Goal: Transaction & Acquisition: Obtain resource

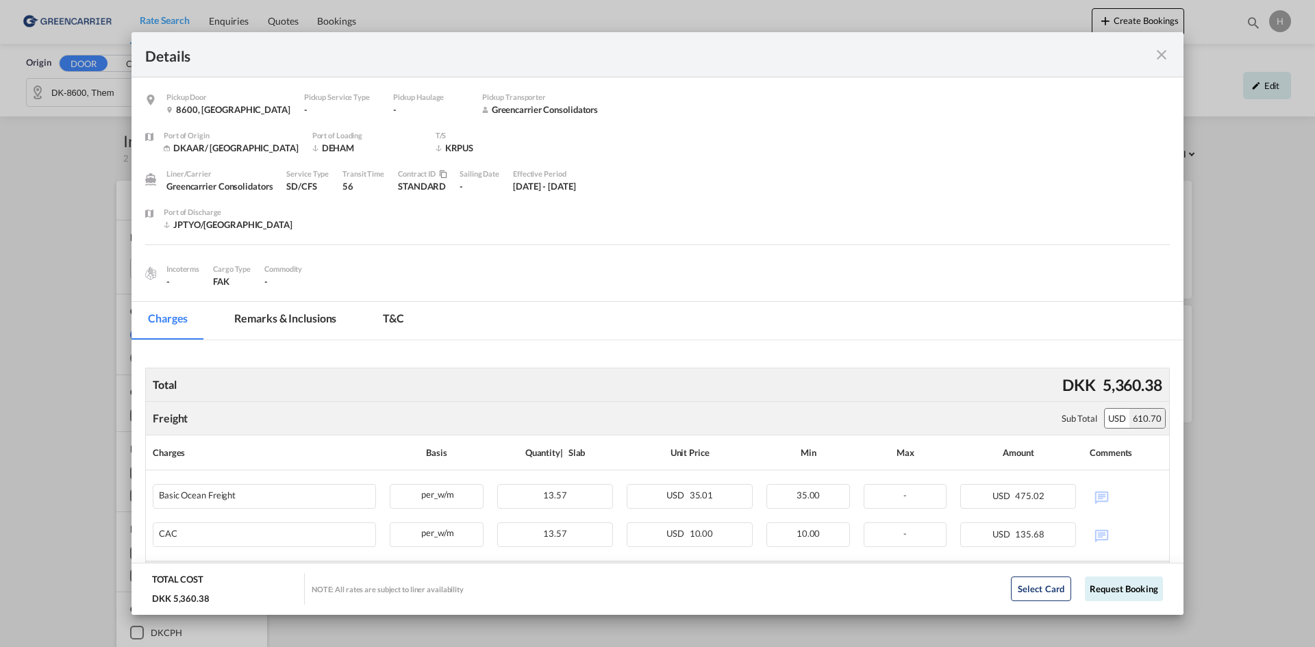
scroll to position [274, 0]
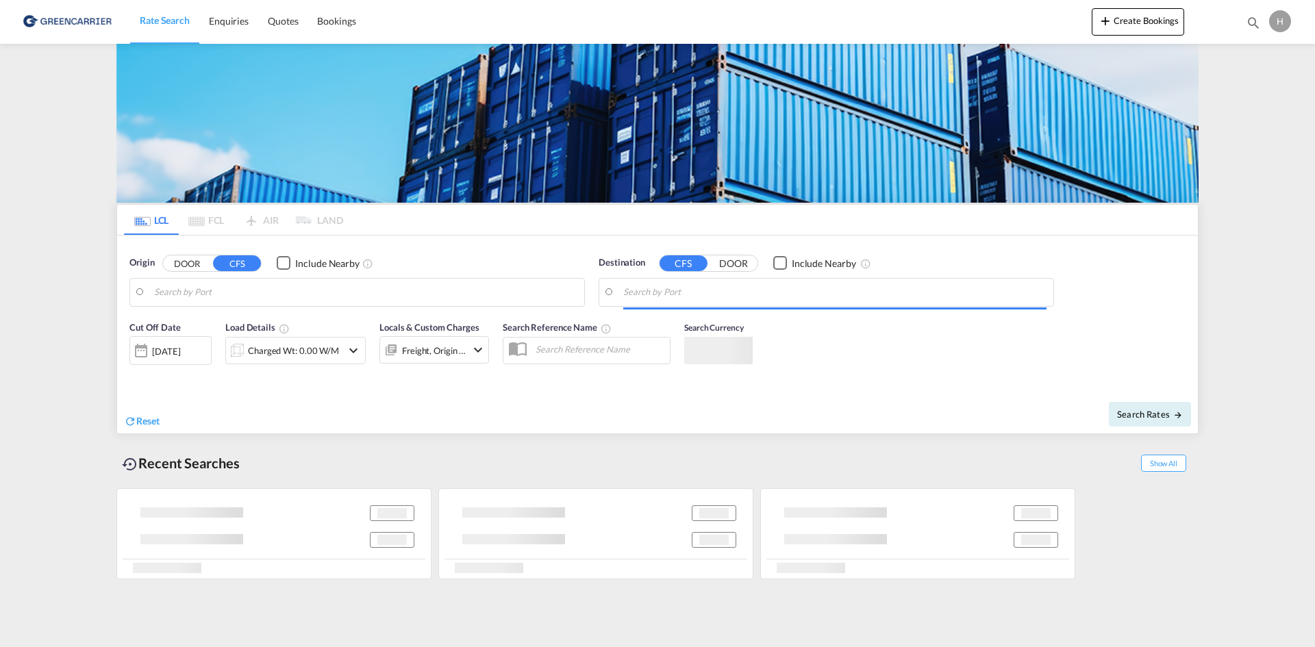
click at [273, 288] on body "Rate Search Enquiries Quotes Bookings Rate Search Enquiries" at bounding box center [657, 323] width 1315 height 647
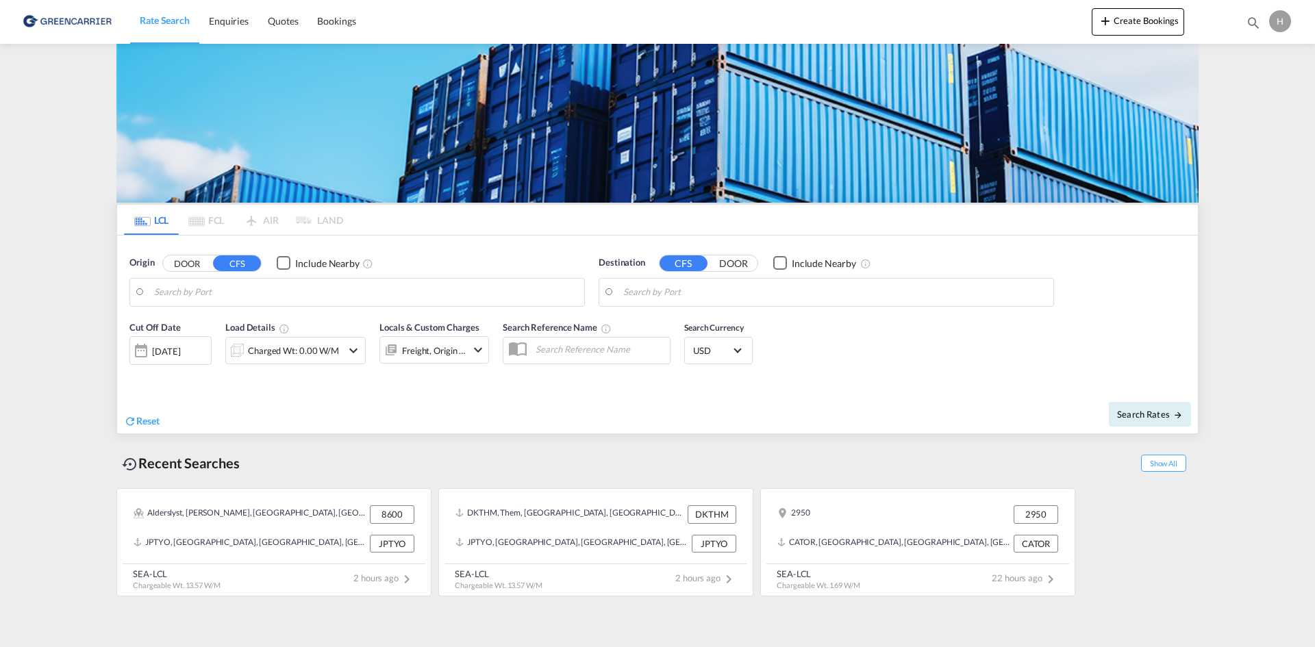
click at [203, 256] on button "DOOR" at bounding box center [187, 263] width 48 height 16
click at [199, 286] on body "Rate Search Enquiries Quotes Bookings Rate Search Enquiries" at bounding box center [657, 323] width 1315 height 647
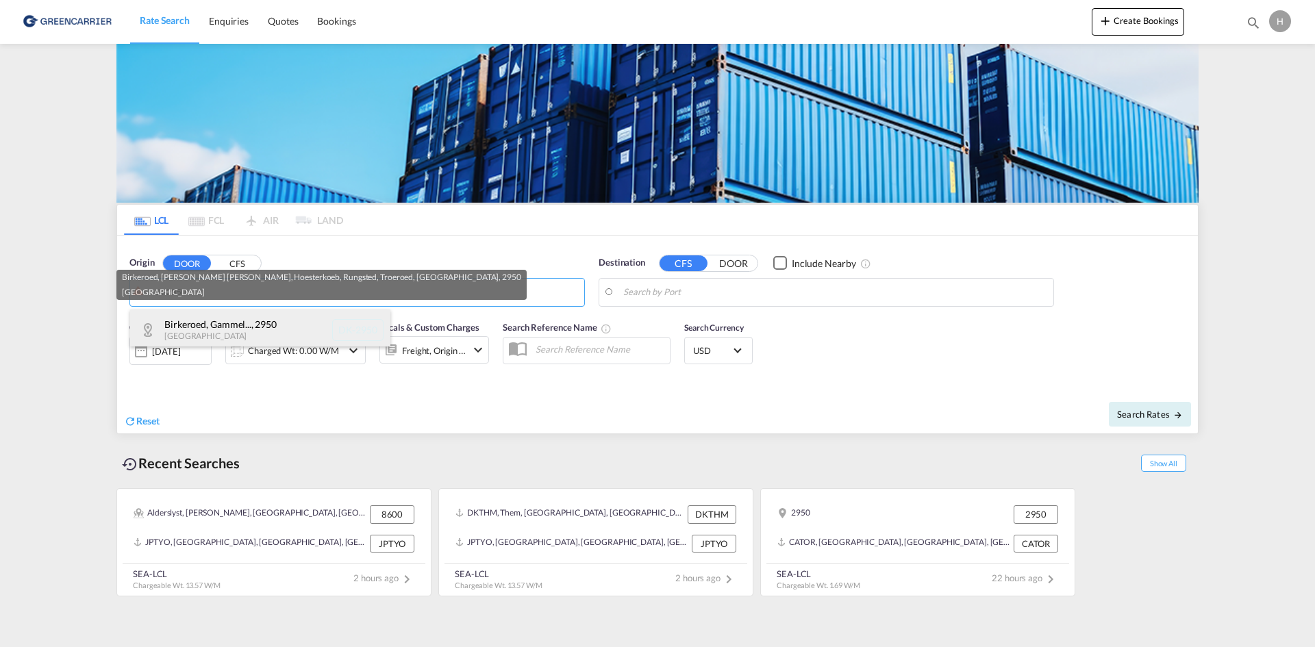
click at [212, 328] on div "Birkeroed, [PERSON_NAME]... , [GEOGRAPHIC_DATA] DK-2950" at bounding box center [260, 330] width 260 height 41
type input "DK-2950, Birkeroed, [PERSON_NAME] [PERSON_NAME], Hoesterkoeb, Rungsted, [GEOGRA…"
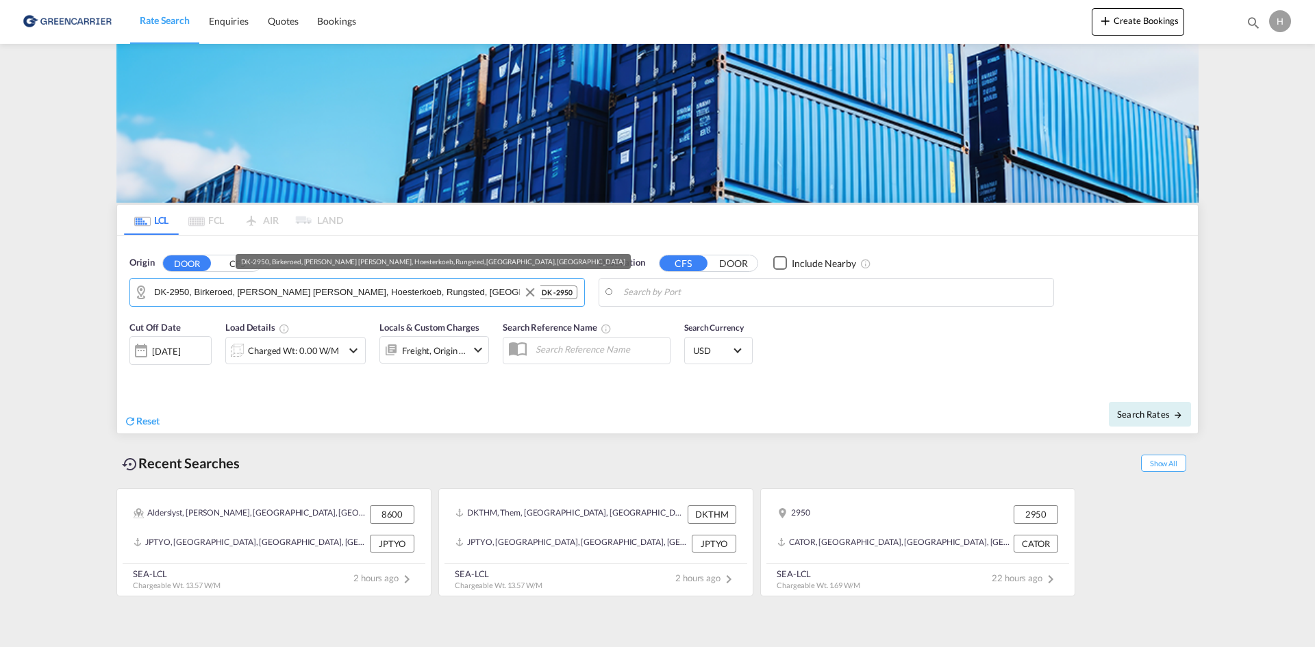
click at [715, 282] on body "Rate Search Enquiries Quotes Bookings Rate Search Enquiries" at bounding box center [657, 323] width 1315 height 647
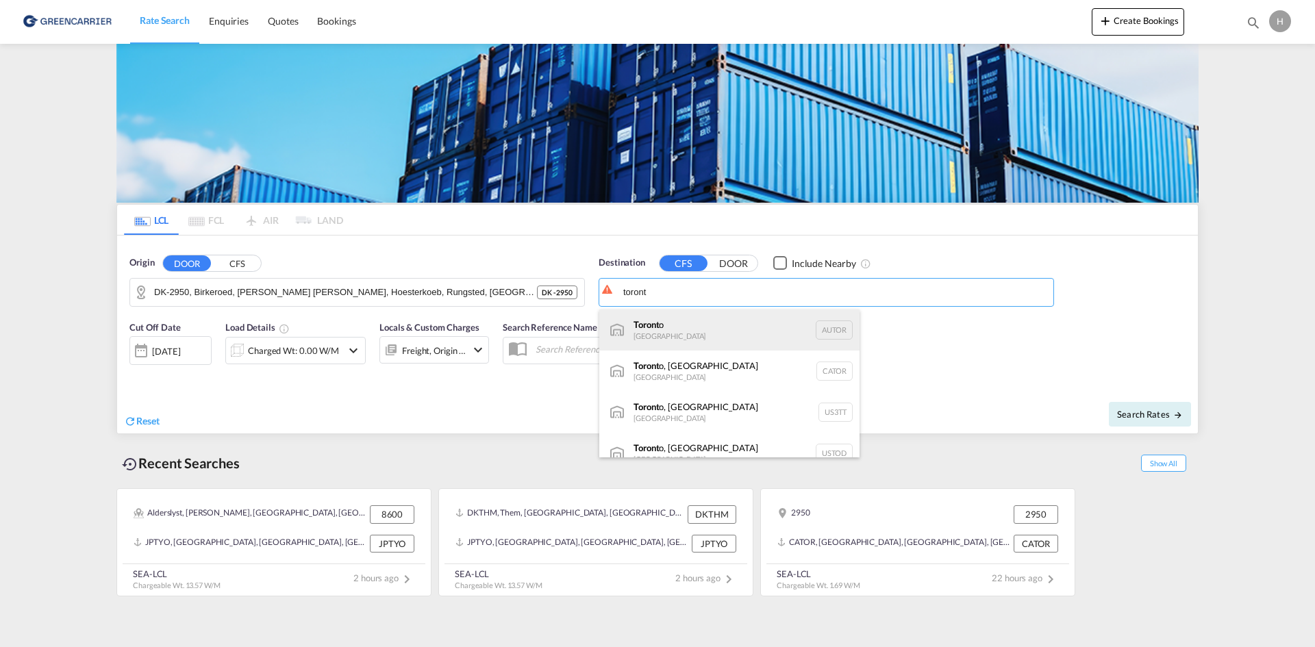
click at [726, 316] on div "Toront o [GEOGRAPHIC_DATA] AUTOR" at bounding box center [729, 330] width 260 height 41
type input "[GEOGRAPHIC_DATA], AUTOR"
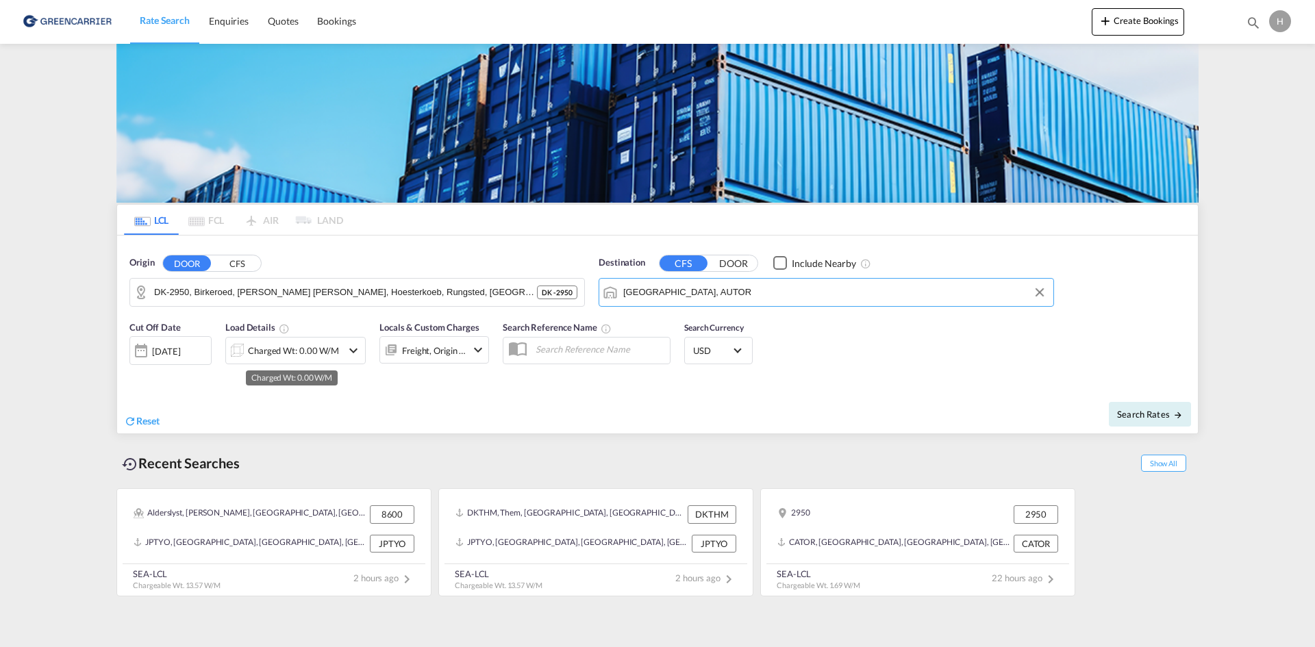
click at [283, 351] on div "Charged Wt: 0.00 W/M" at bounding box center [293, 350] width 91 height 19
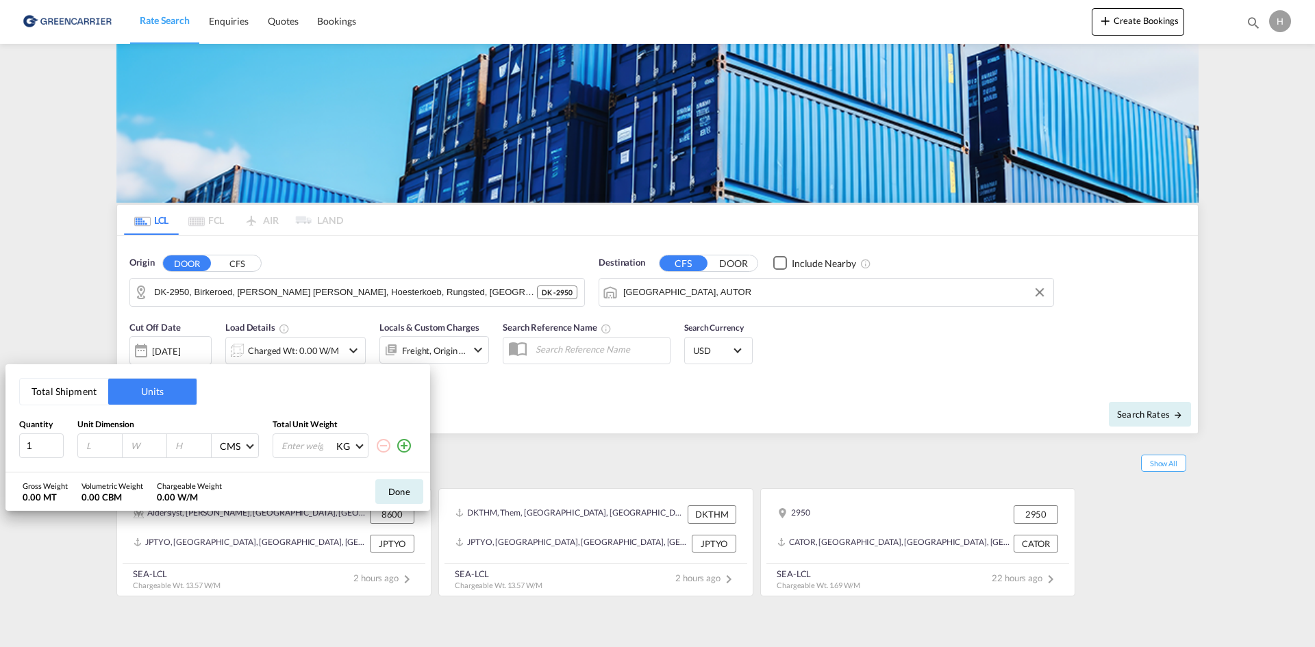
click at [58, 394] on button "Total Shipment" at bounding box center [64, 392] width 88 height 26
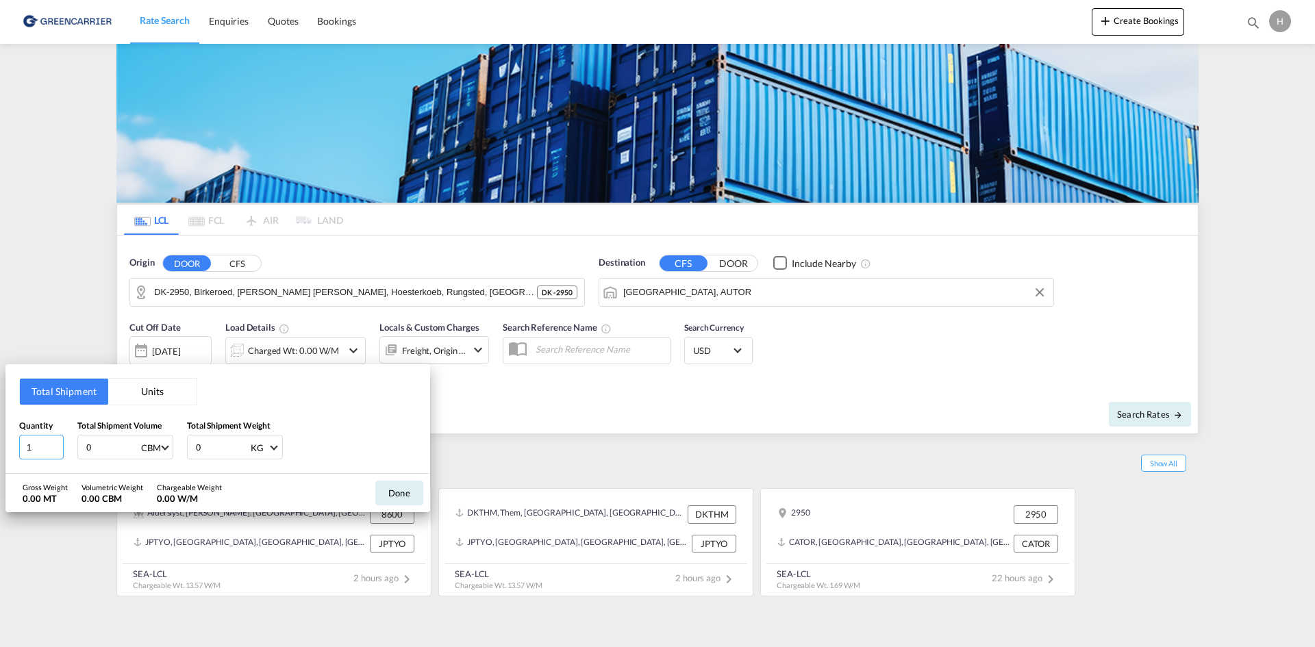
drag, startPoint x: 46, startPoint y: 447, endPoint x: 0, endPoint y: 443, distance: 46.0
click at [6, 395] on div "Total Shipment Units Quantity 1 Total Shipment Volume 0 CBM CBM CFT Total Shipm…" at bounding box center [217, 419] width 425 height 110
type input "3"
type input "1.685"
type input "210"
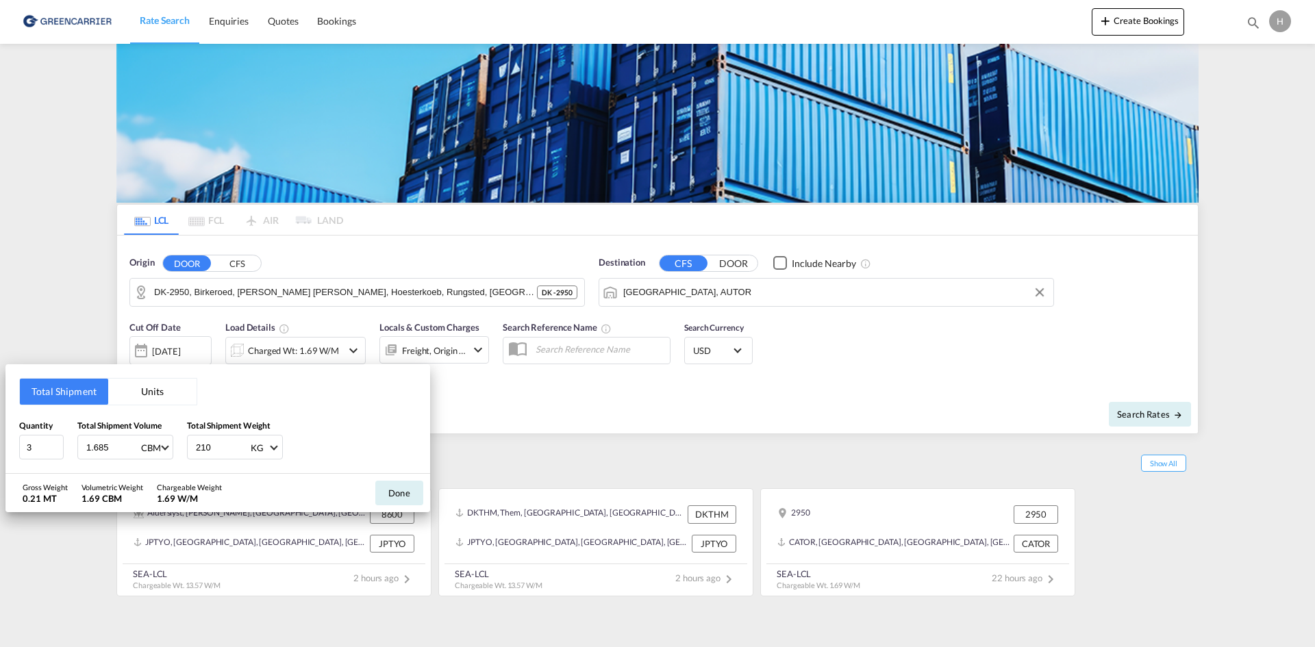
click at [403, 395] on button "Done" at bounding box center [399, 493] width 48 height 25
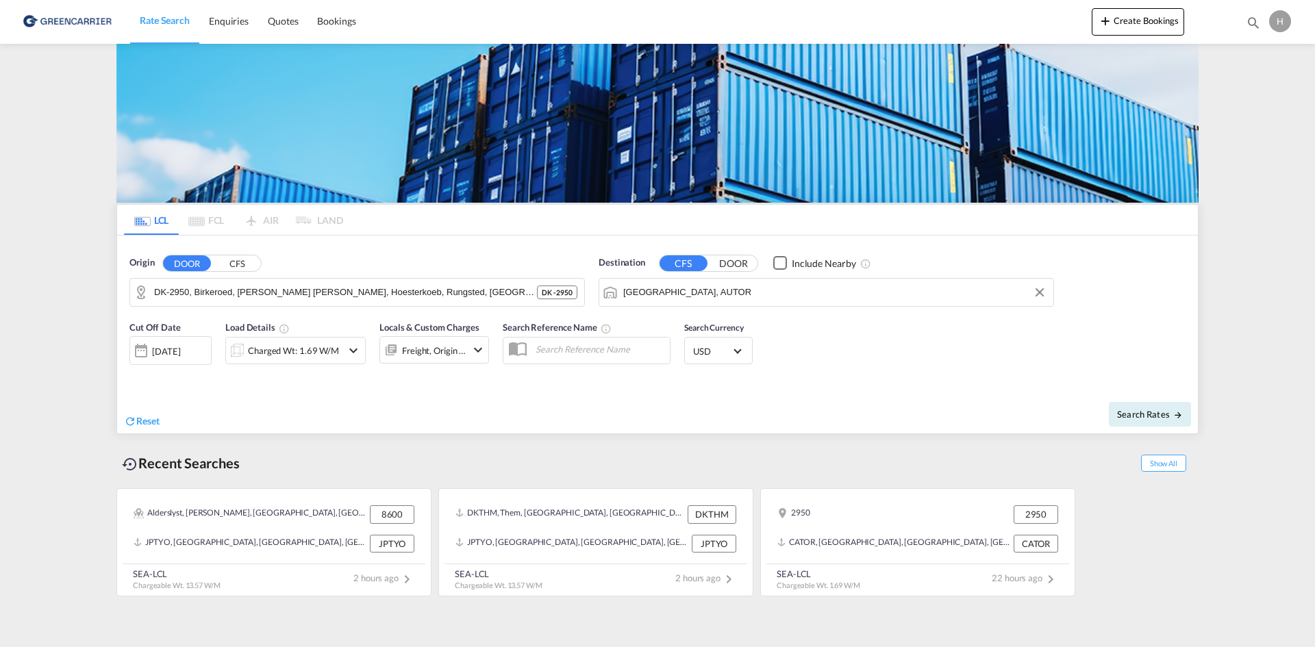
click at [708, 353] on span "USD" at bounding box center [712, 351] width 38 height 12
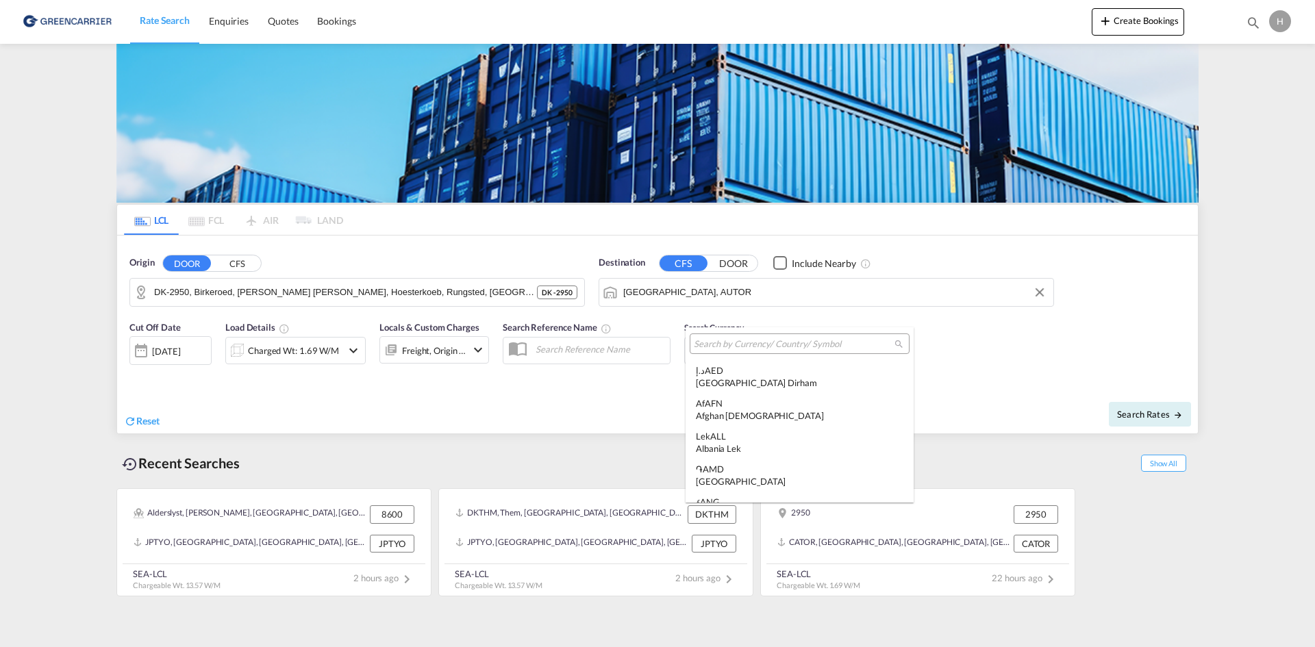
scroll to position [4729, 0]
click at [727, 340] on input "search" at bounding box center [794, 344] width 201 height 12
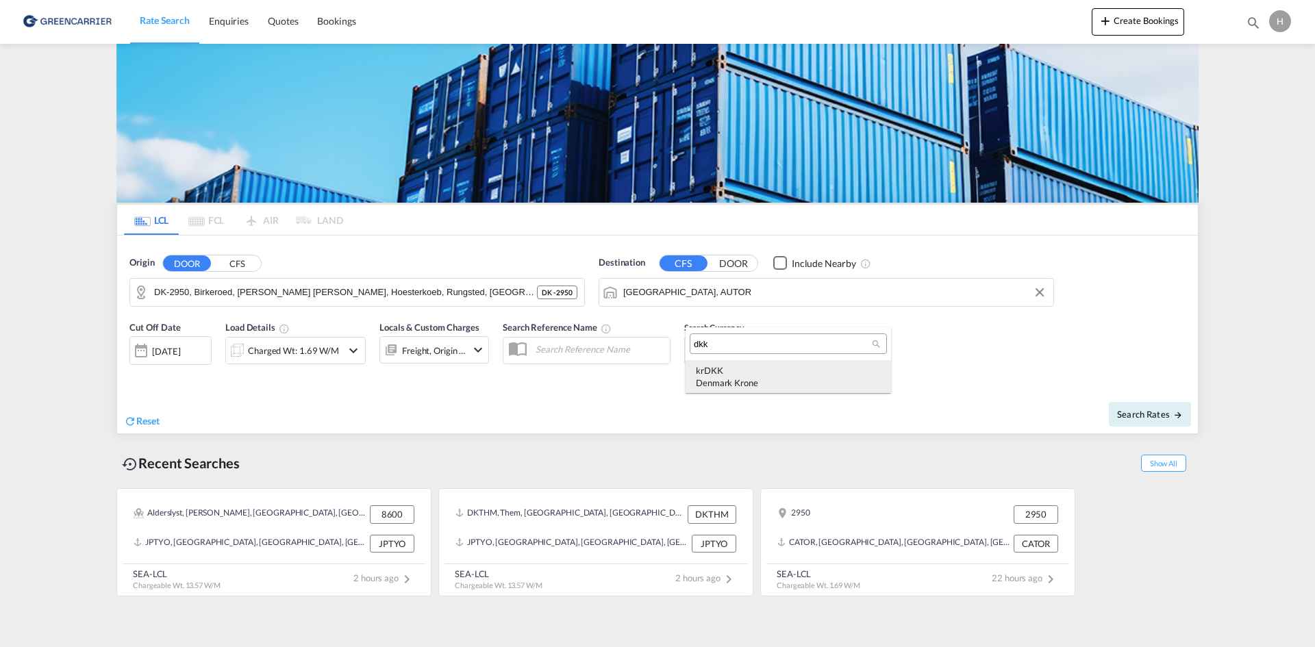
type input "dkk"
click at [763, 365] on div "kr DKK Denmark Krone" at bounding box center [788, 376] width 185 height 25
click at [865, 395] on span "Search Rates" at bounding box center [1150, 414] width 66 height 11
type input "2950 to AUTOR / [DATE]"
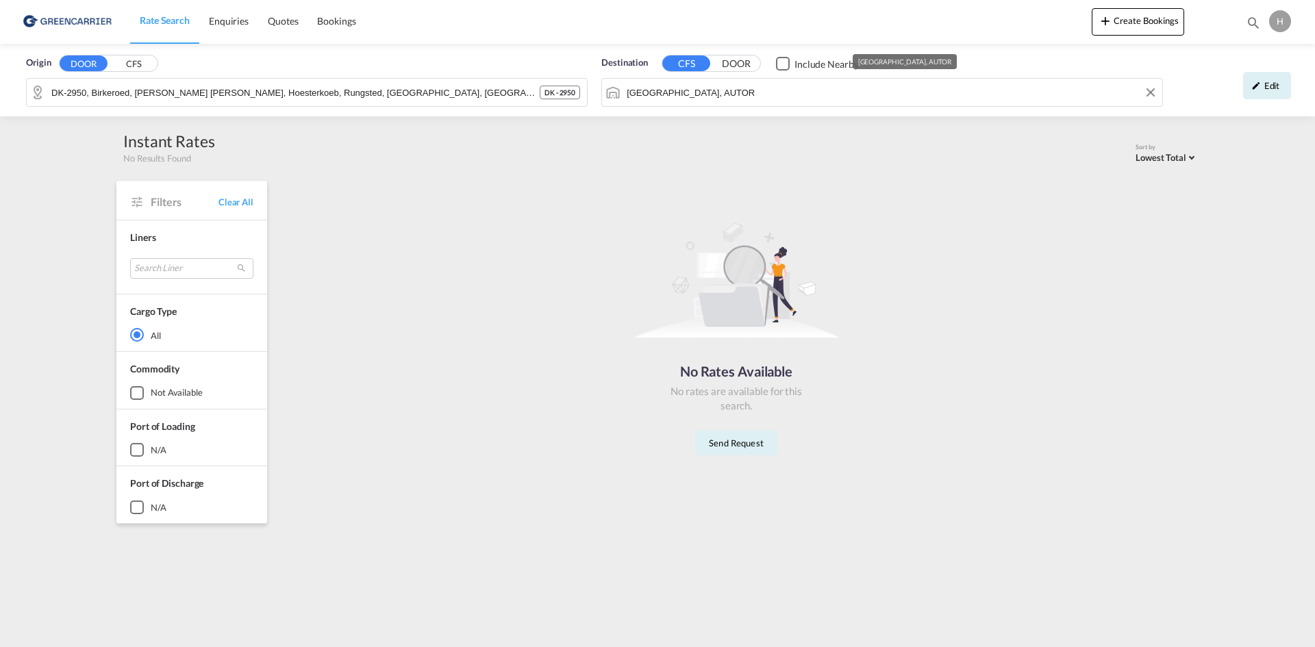
click at [697, 81] on md-input-container "[GEOGRAPHIC_DATA], AUTOR" at bounding box center [882, 92] width 560 height 27
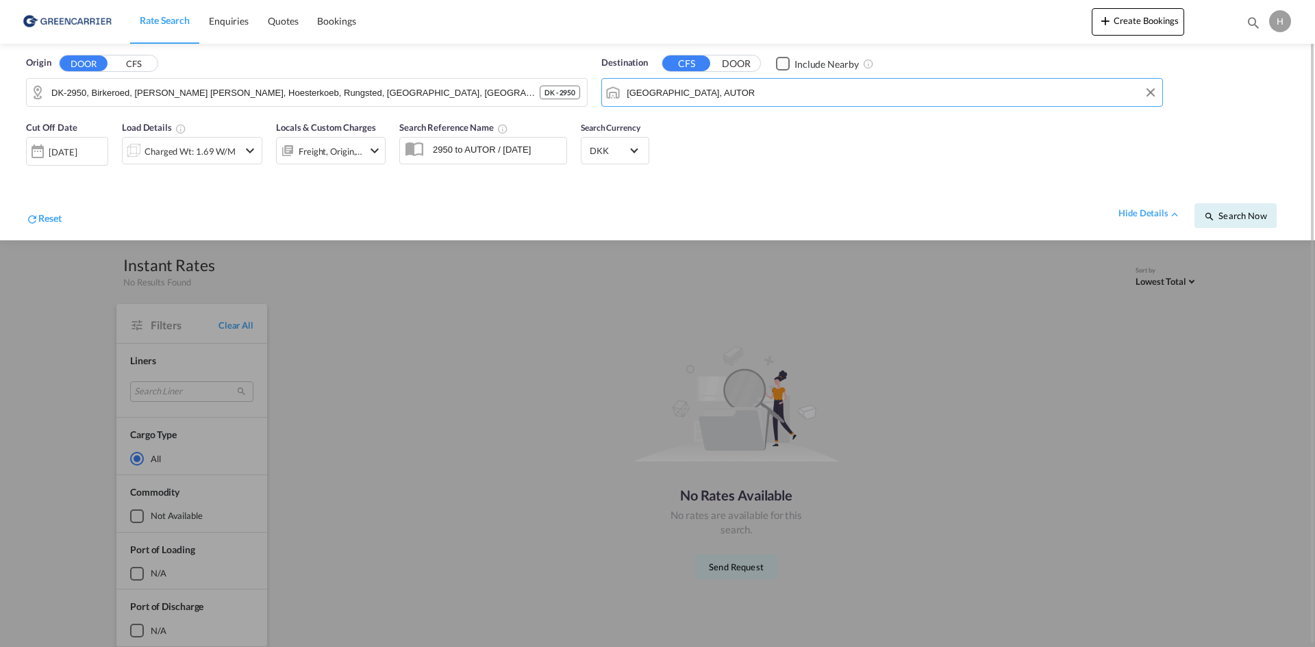
drag, startPoint x: 700, startPoint y: 92, endPoint x: 667, endPoint y: 88, distance: 33.1
click at [668, 91] on input "[GEOGRAPHIC_DATA], AUTOR" at bounding box center [891, 92] width 529 height 21
type input "R"
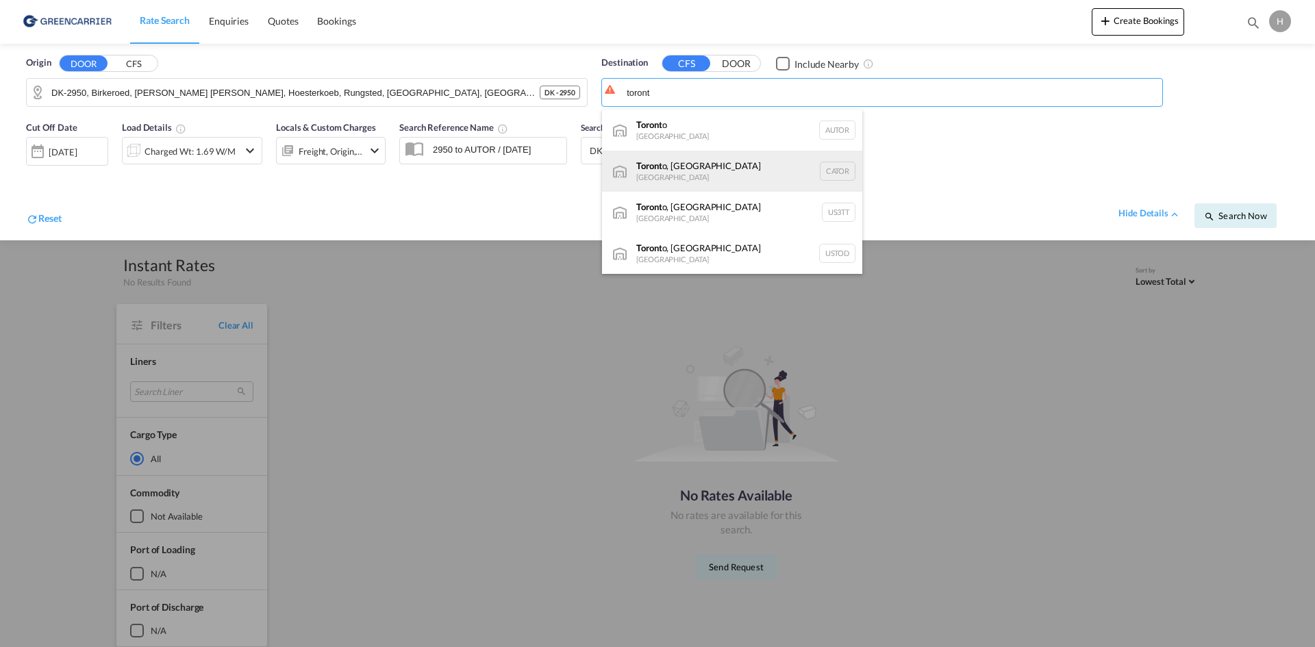
click at [738, 177] on div "Toront o, ON [GEOGRAPHIC_DATA] CATOR" at bounding box center [732, 171] width 260 height 41
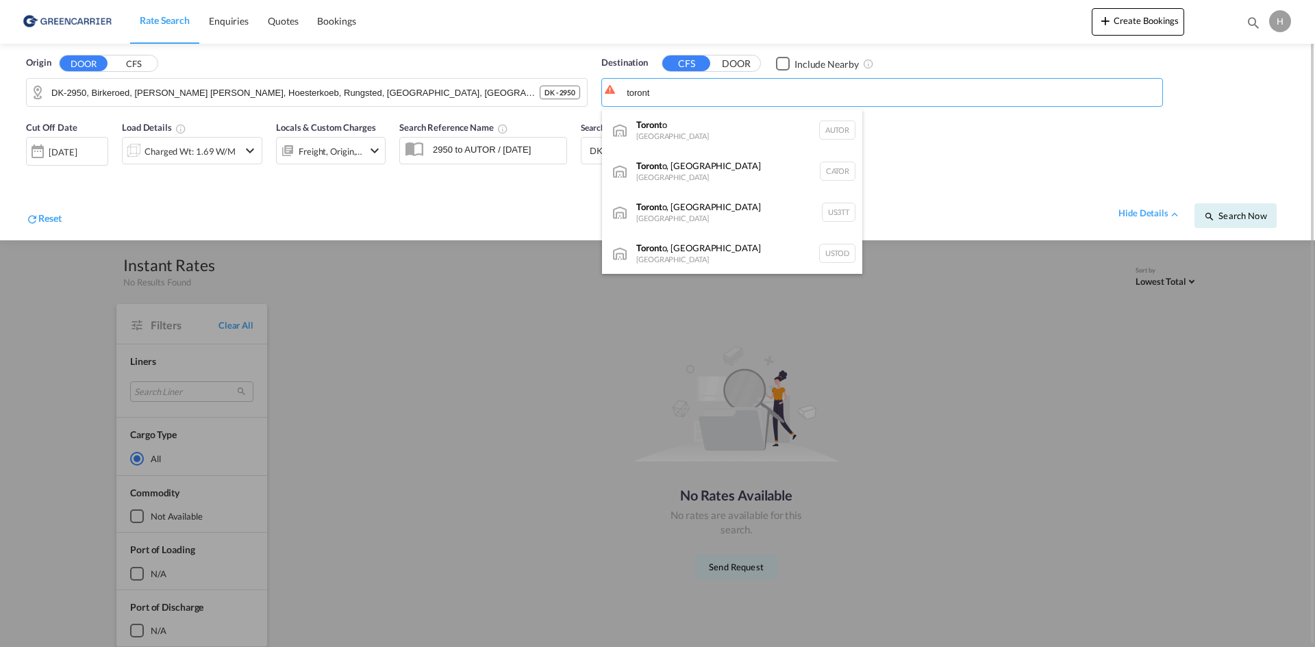
type input "[GEOGRAPHIC_DATA], [GEOGRAPHIC_DATA], CATOR"
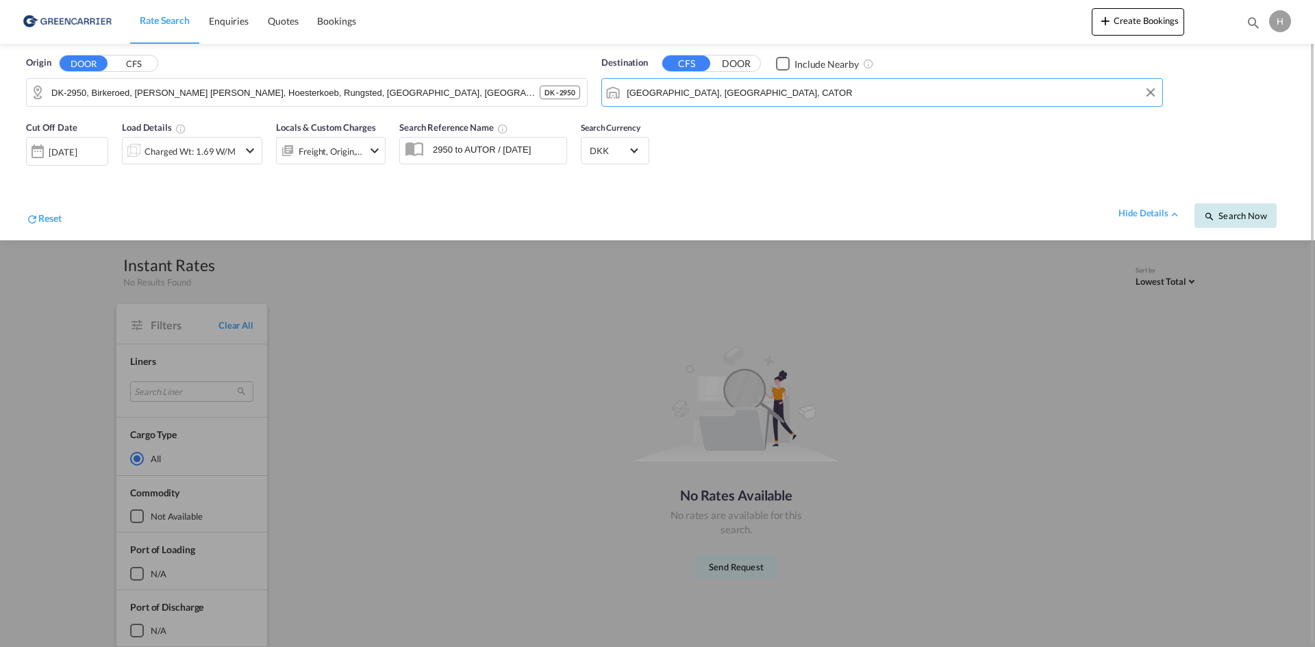
click at [865, 223] on button "Search Now" at bounding box center [1236, 215] width 82 height 25
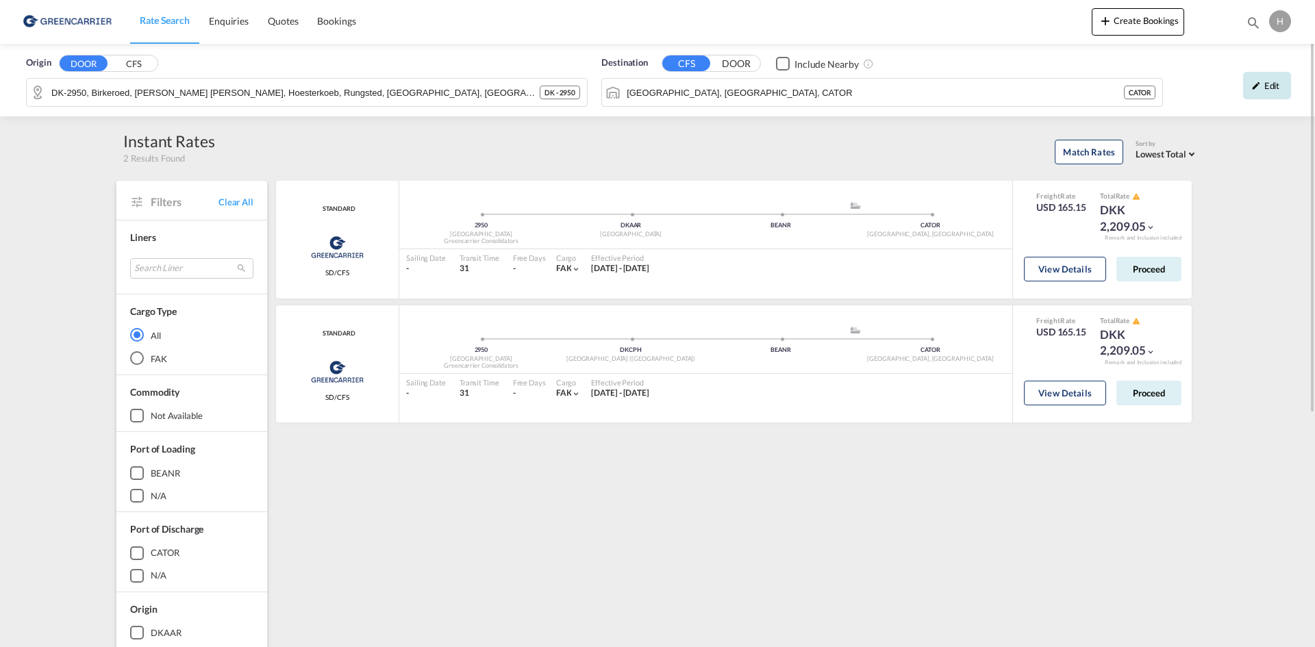
click at [865, 86] on div "Edit" at bounding box center [1267, 85] width 48 height 27
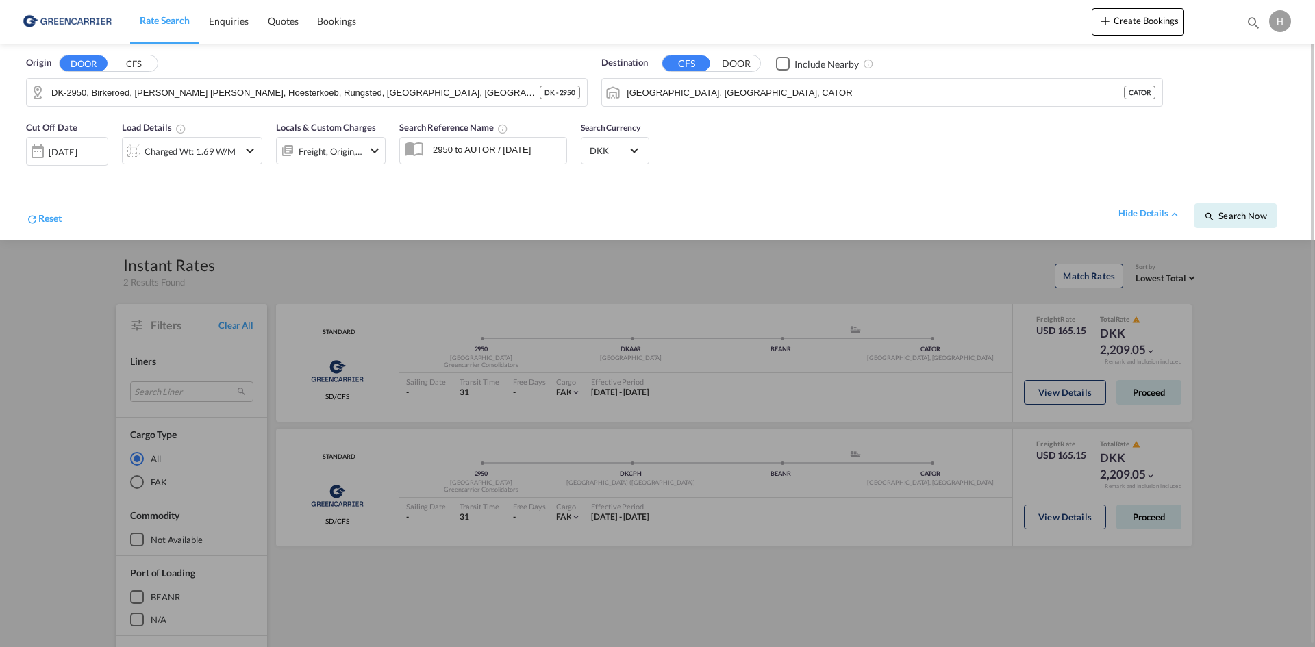
click at [195, 151] on div "Charged Wt: 1.69 W/M" at bounding box center [190, 151] width 91 height 19
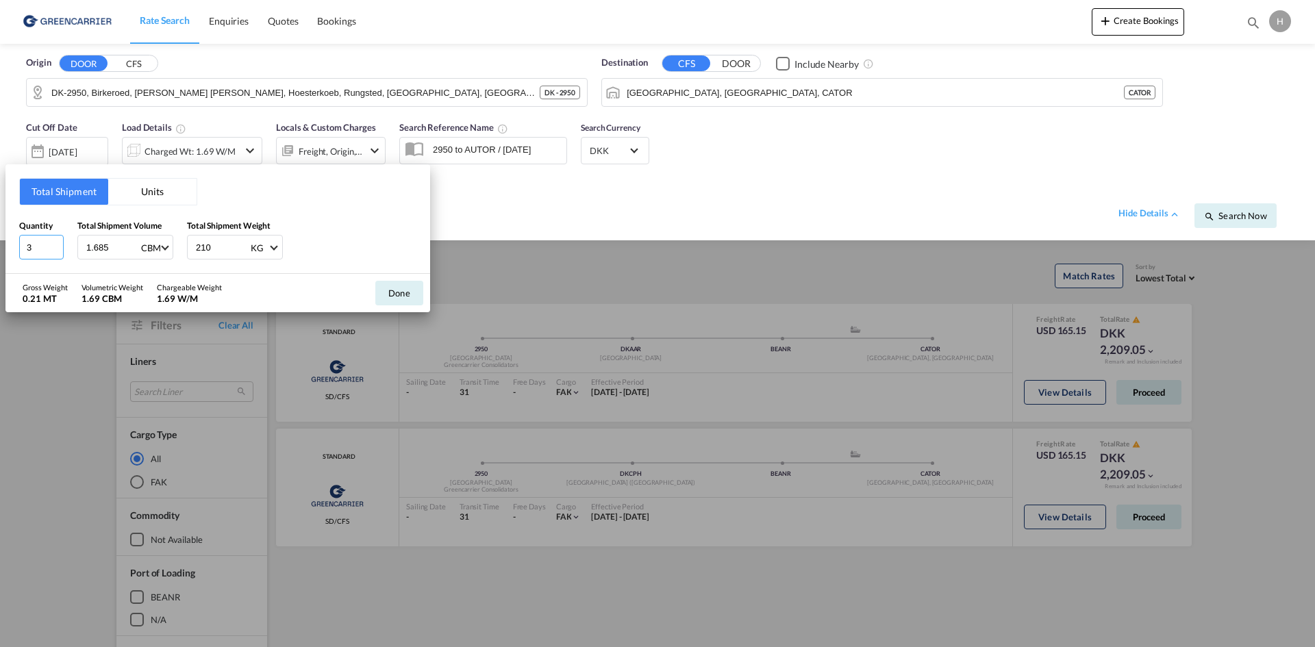
drag, startPoint x: 36, startPoint y: 247, endPoint x: -33, endPoint y: 247, distance: 69.2
click at [0, 247] on html "Rate Search Enquiries Quotes Bookings Rate Search Enquiries" at bounding box center [657, 323] width 1315 height 647
type input "1"
type input "0.562"
drag, startPoint x: 213, startPoint y: 251, endPoint x: 187, endPoint y: 251, distance: 26.0
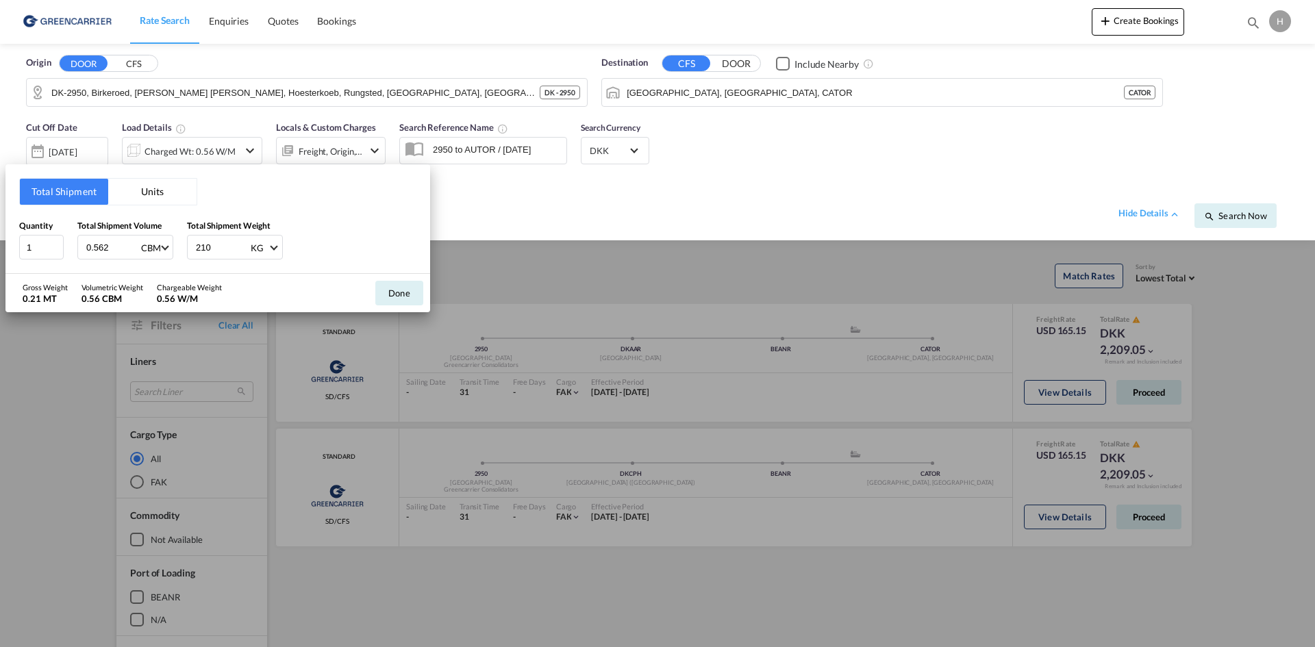
click at [187, 251] on div "210 KG KG LB" at bounding box center [235, 247] width 96 height 25
type input "1"
type input "70"
click at [414, 292] on button "Done" at bounding box center [399, 293] width 48 height 25
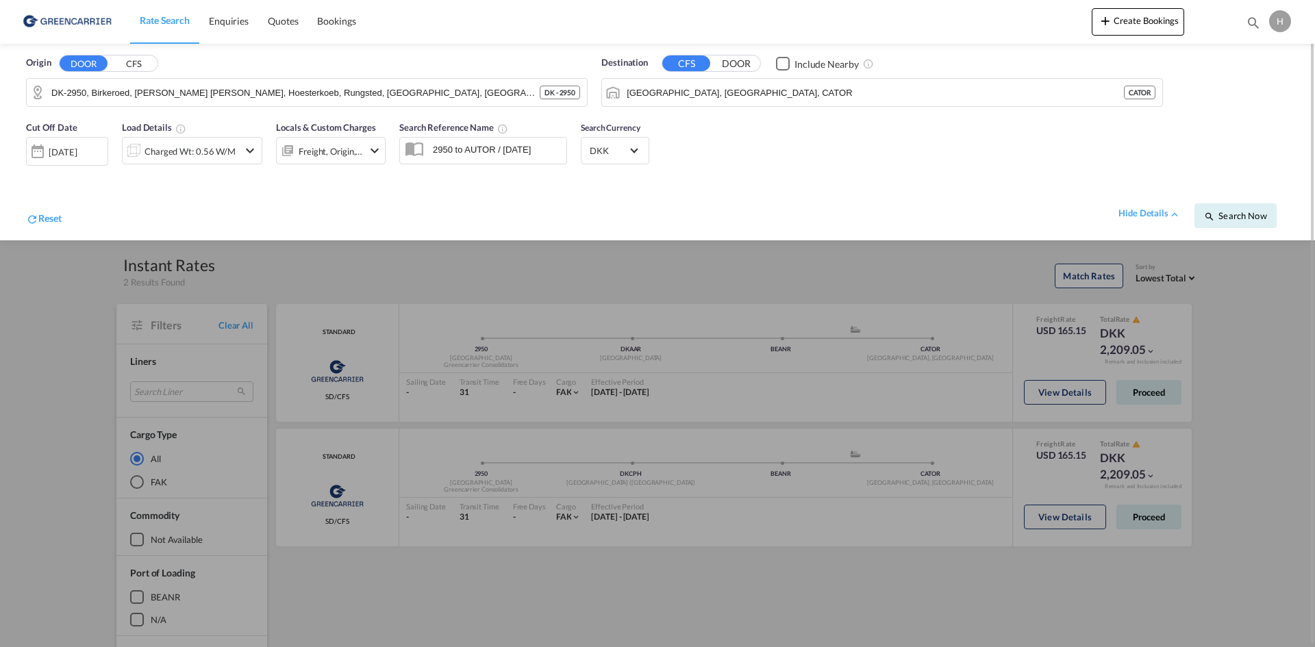
click at [865, 216] on span "Search Now" at bounding box center [1235, 215] width 62 height 11
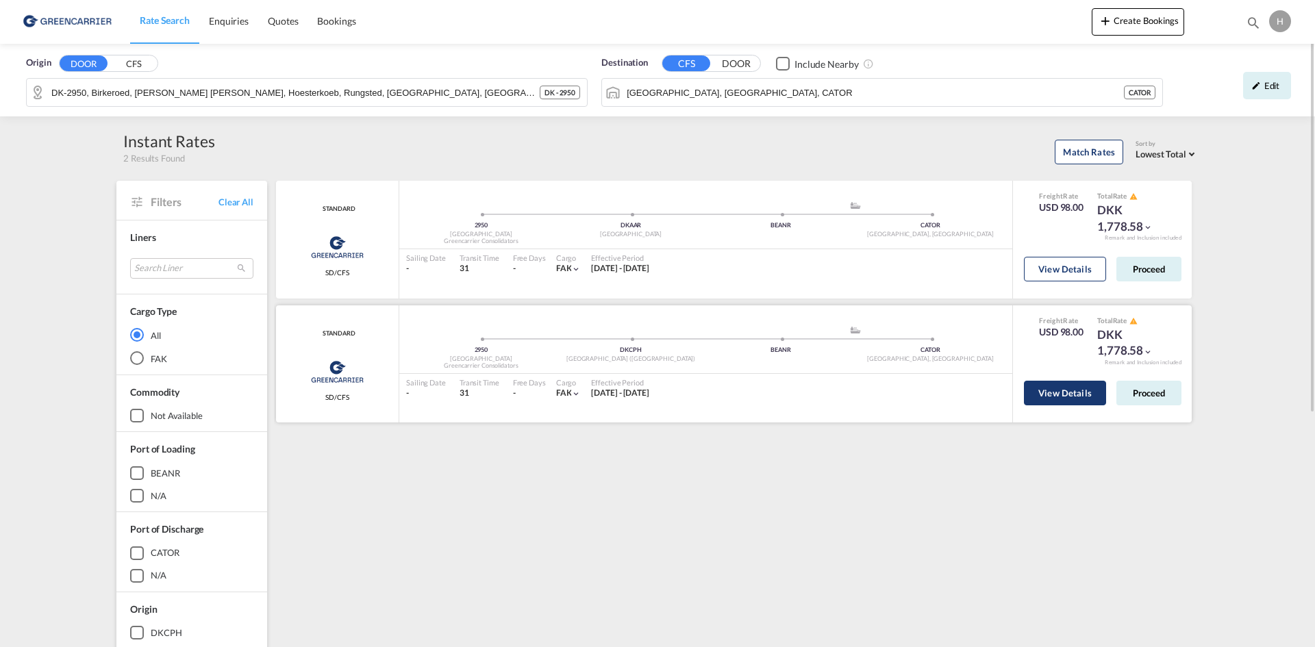
click at [865, 392] on button "View Details" at bounding box center [1065, 393] width 82 height 25
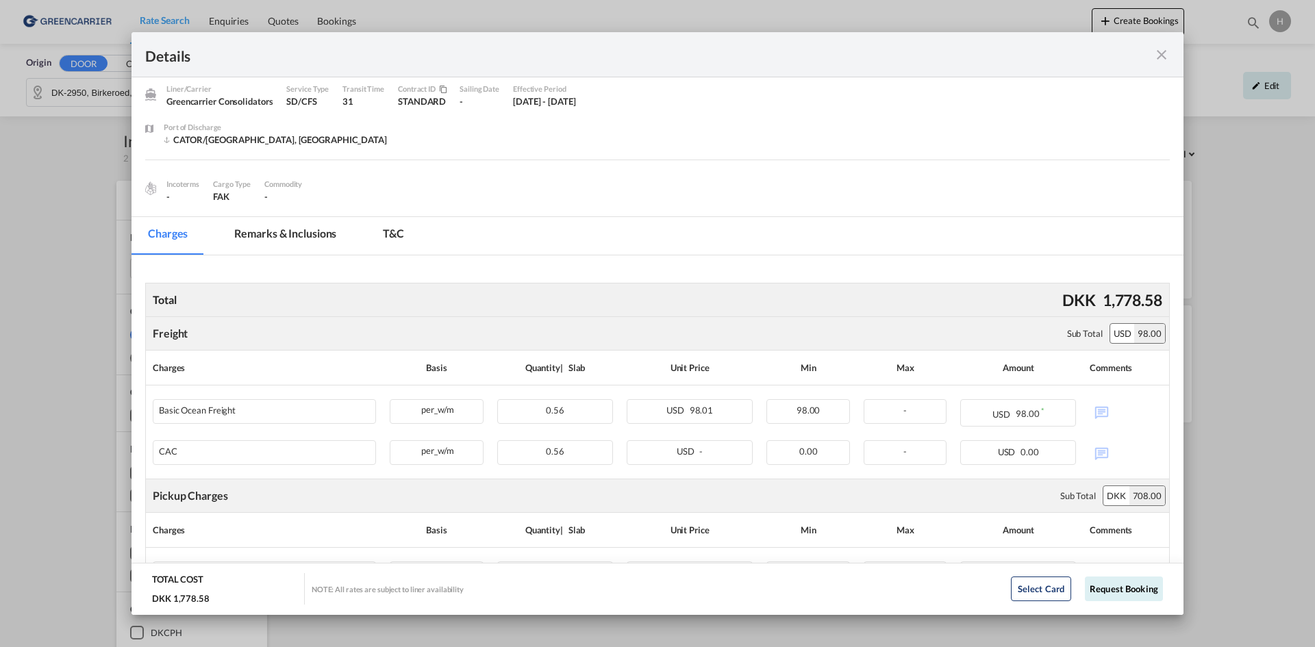
scroll to position [68, 0]
